Goal: Complete application form

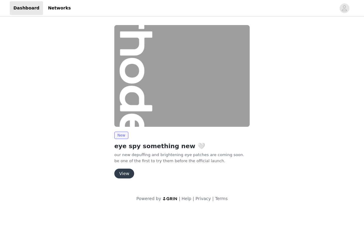
click at [128, 170] on button "View" at bounding box center [124, 174] width 20 height 10
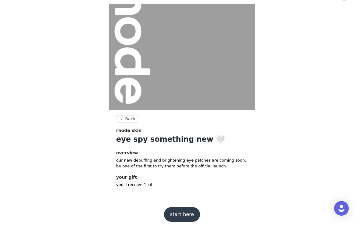
scroll to position [42, 0]
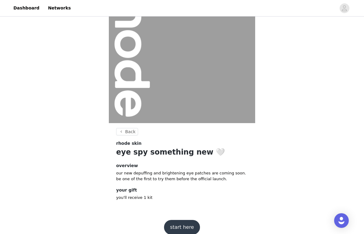
click at [192, 227] on button "start here" at bounding box center [182, 227] width 36 height 15
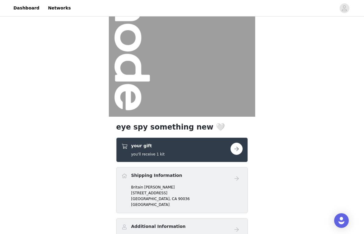
scroll to position [99, 0]
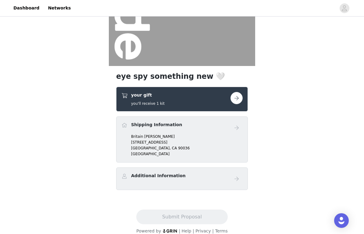
click at [199, 186] on div "Additional Information" at bounding box center [182, 178] width 132 height 23
click at [238, 101] on button "button" at bounding box center [237, 98] width 12 height 12
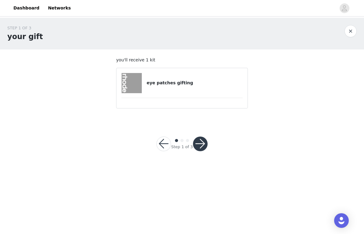
click at [182, 84] on h4 "eye patches gifting" at bounding box center [195, 83] width 96 height 6
click at [201, 143] on button "button" at bounding box center [200, 143] width 15 height 15
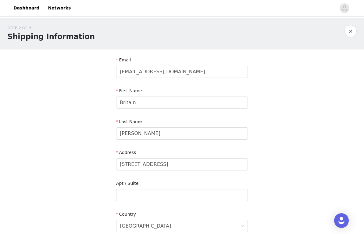
scroll to position [175, 0]
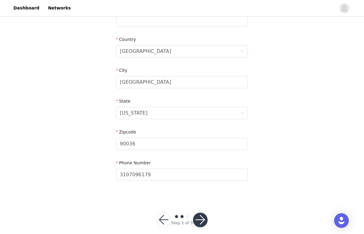
click at [202, 218] on button "button" at bounding box center [200, 219] width 15 height 15
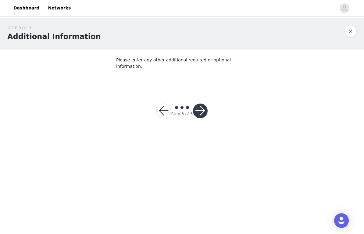
click at [205, 107] on button "button" at bounding box center [200, 110] width 15 height 15
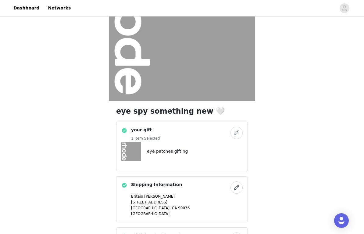
scroll to position [124, 0]
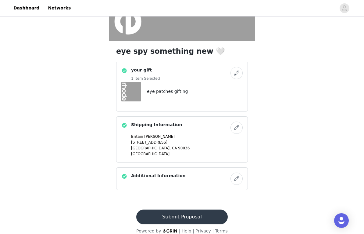
click at [194, 216] on button "Submit Proposal" at bounding box center [181, 216] width 91 height 15
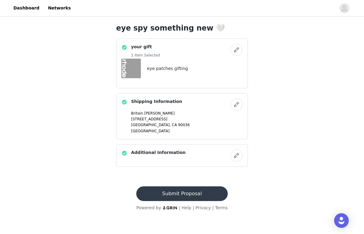
scroll to position [0, 0]
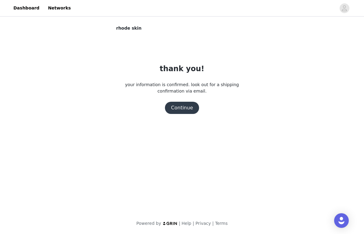
click at [189, 107] on button "Continue" at bounding box center [182, 108] width 34 height 12
